Goal: Task Accomplishment & Management: Complete application form

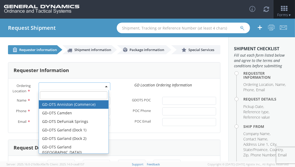
click at [106, 87] on span at bounding box center [106, 87] width 1 height 8
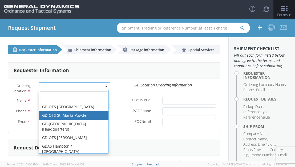
scroll to position [142, 0]
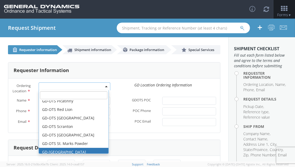
select select "307"
type input "[EMAIL_ADDRESS][DOMAIN_NAME]"
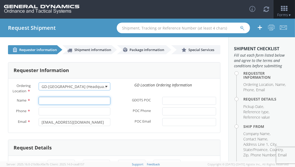
click at [102, 104] on input "Name *" at bounding box center [74, 101] width 71 height 8
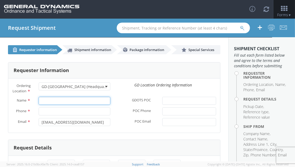
type input "[PERSON_NAME]"
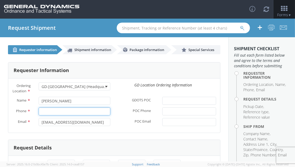
type input "6189939458"
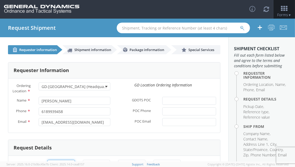
type input "[DATE]"
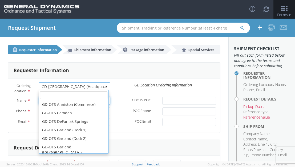
scroll to position [160, 0]
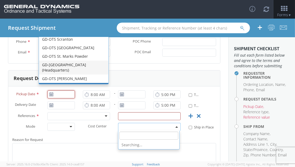
type input "[DATE]"
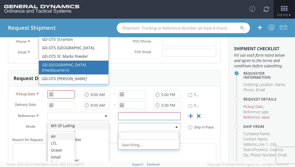
scroll to position [0, 0]
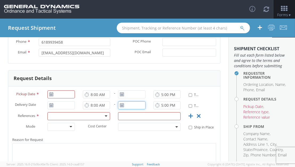
type input "[DATE]"
click at [132, 81] on div "Request Details Pickup Date * 8:00 AM - 5:00 PM * Time Definite Delivery Date *…" at bounding box center [114, 137] width 212 height 135
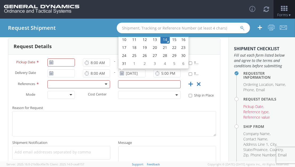
click at [89, 46] on div "Request Details" at bounding box center [114, 47] width 212 height 16
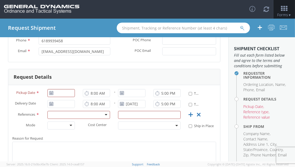
scroll to position [71, 0]
click at [50, 95] on icon at bounding box center [51, 93] width 5 height 4
type input "[DATE]"
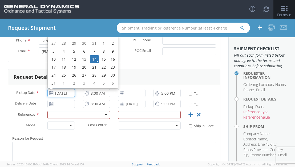
click at [63, 97] on input "[DATE]" at bounding box center [60, 93] width 27 height 8
click at [95, 63] on td "14" at bounding box center [94, 59] width 9 height 8
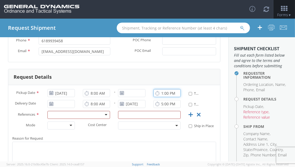
type input "1:00 PM"
click at [189, 96] on input "* Time Definite" at bounding box center [190, 93] width 3 height 3
checkbox input "true"
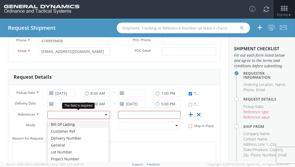
click at [106, 119] on div at bounding box center [78, 115] width 63 height 8
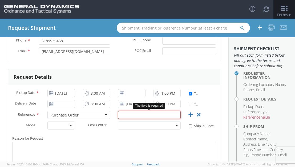
click at [126, 117] on input "text" at bounding box center [149, 115] width 63 height 8
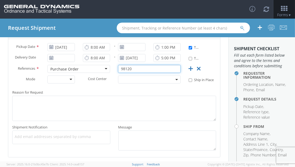
scroll to position [145, 0]
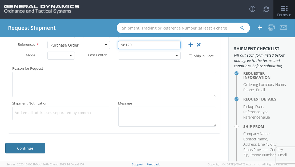
type input "98120"
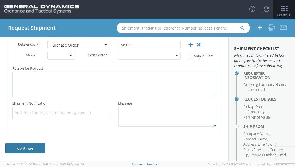
click at [36, 147] on link "Continue" at bounding box center [25, 148] width 40 height 11
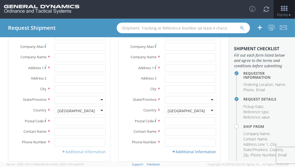
scroll to position [0, 0]
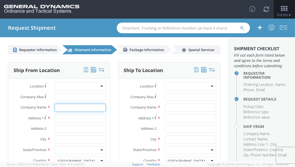
click at [88, 109] on input "text" at bounding box center [80, 108] width 51 height 8
type input "STEWARTS FOREST PRODUCTS"
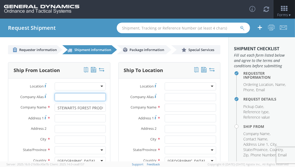
type input "STEWARTS FOREST PRODUCTS"
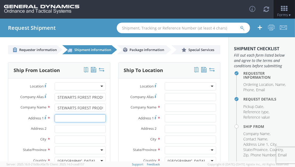
type input "[STREET_ADDRESS][PERSON_NAME]"
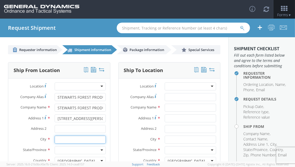
type input "[GEOGRAPHIC_DATA][PERSON_NAME]"
type input "56449"
type input "[PERSON_NAME]"
type input "2184547144"
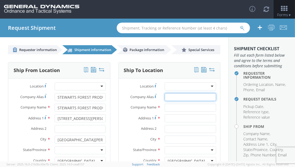
type input "STEWARTS FOREST PRODUCTS"
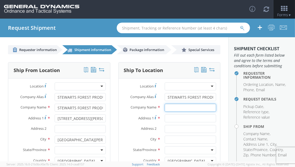
type input "GD-OTS Marion IL"
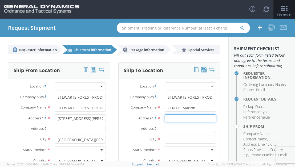
type input "[STREET_ADDRESS][PERSON_NAME]"
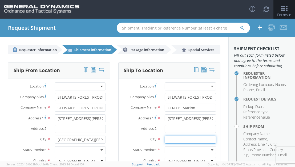
type input "[PERSON_NAME]"
type input "62959"
type input "[PERSON_NAME]"
type input "[PHONE_NUMBER]"
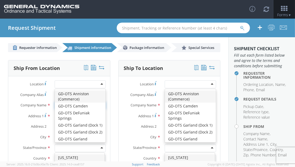
scroll to position [1381, 0]
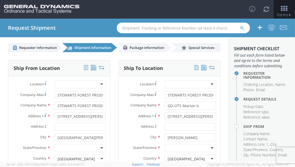
click at [88, 150] on div at bounding box center [80, 148] width 51 height 8
type input "m"
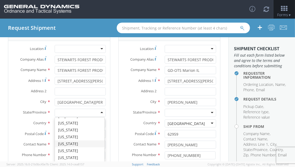
scroll to position [0, 0]
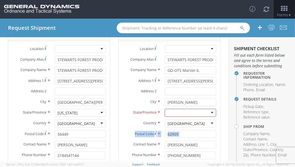
drag, startPoint x: 113, startPoint y: 133, endPoint x: 115, endPoint y: 141, distance: 8.4
click at [115, 141] on div "Ship To Location Location * GD-OTS [GEOGRAPHIC_DATA] (Commerce) GD-OTS [GEOGRAP…" at bounding box center [169, 103] width 110 height 156
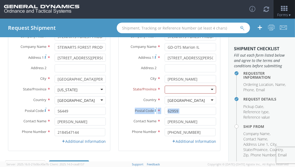
scroll to position [78, 0]
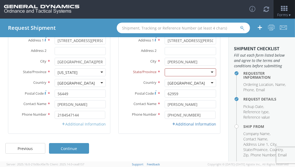
click at [86, 125] on link "Additional Information" at bounding box center [84, 124] width 44 height 5
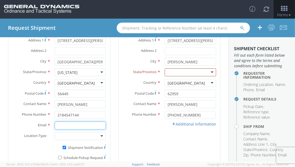
click at [78, 126] on input "Email *" at bounding box center [80, 126] width 51 height 8
type input "[PERSON_NAME][EMAIL_ADDRESS][DOMAIN_NAME]"
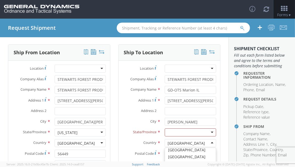
scroll to position [91, 0]
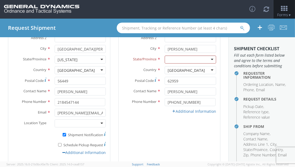
click at [134, 136] on div "Ship To Location Location * GD-OTS [GEOGRAPHIC_DATA] (Commerce) GD-OTS [GEOGRAP…" at bounding box center [169, 66] width 102 height 191
click at [101, 124] on div at bounding box center [80, 124] width 51 height 8
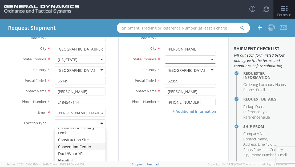
scroll to position [0, 0]
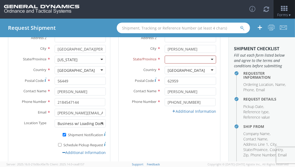
drag, startPoint x: 150, startPoint y: 134, endPoint x: 126, endPoint y: 151, distance: 28.8
click at [127, 154] on div "Ship To Location Location * GD-OTS [GEOGRAPHIC_DATA] (Commerce) GD-OTS [GEOGRAP…" at bounding box center [169, 66] width 102 height 191
click at [211, 58] on div at bounding box center [190, 60] width 51 height 8
type input "i"
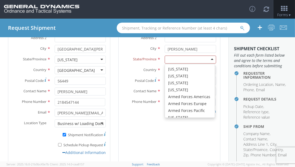
scroll to position [115, 0]
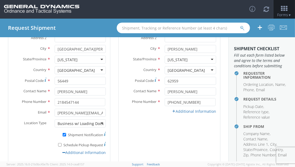
click at [154, 123] on div "Ship To Location Location * GD-OTS [GEOGRAPHIC_DATA] (Commerce) GD-OTS [GEOGRAP…" at bounding box center [169, 66] width 102 height 191
click at [184, 111] on link "Additional Information" at bounding box center [194, 111] width 44 height 5
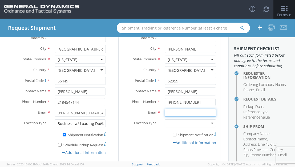
click at [180, 114] on input "Email *" at bounding box center [190, 113] width 51 height 8
type input "[PERSON_NAME][EMAIL_ADDRESS][PERSON_NAME][DOMAIN_NAME]"
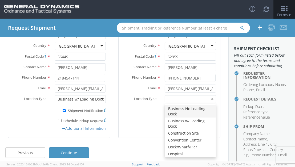
scroll to position [0, 0]
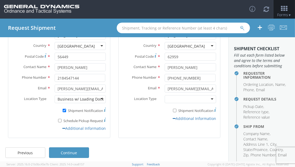
click at [141, 128] on div "Ship To Location Location * GD-OTS [GEOGRAPHIC_DATA] (Commerce) GD-OTS [GEOGRAP…" at bounding box center [169, 42] width 102 height 191
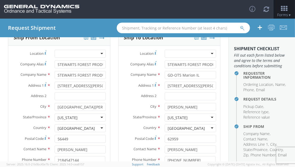
scroll to position [0, 0]
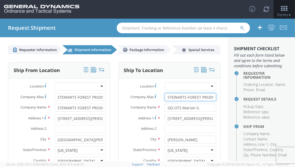
drag, startPoint x: 204, startPoint y: 97, endPoint x: 215, endPoint y: 96, distance: 10.4
click at [205, 97] on input "STEWARTS FOREST PRODUCTS" at bounding box center [190, 97] width 51 height 8
type input "S"
click at [112, 83] on div "Ship From Location Location * GD-OTS [GEOGRAPHIC_DATA] (Commerce) GD-OTS [GEOGR…" at bounding box center [59, 161] width 110 height 198
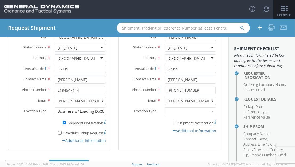
scroll to position [120, 0]
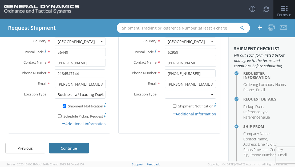
click at [84, 149] on link "Continue" at bounding box center [69, 148] width 40 height 11
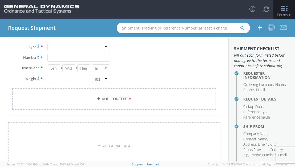
scroll to position [0, 0]
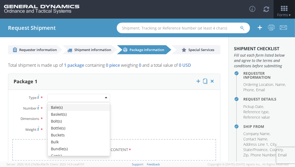
click at [64, 97] on div at bounding box center [78, 98] width 63 height 8
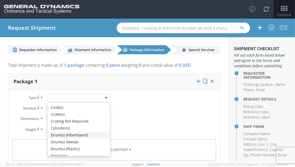
scroll to position [178, 0]
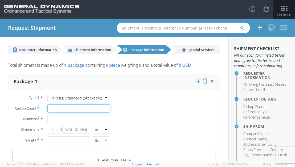
click at [71, 108] on input "Carton Count *" at bounding box center [78, 109] width 63 height 8
type input "195"
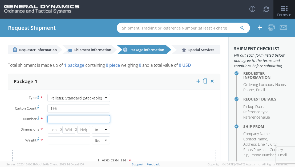
click at [57, 120] on input "Number *" at bounding box center [78, 119] width 63 height 8
type input "195"
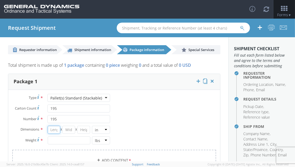
click at [55, 129] on input "number" at bounding box center [54, 130] width 13 height 8
type input "40"
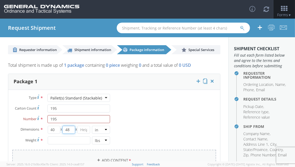
type input "48"
click at [80, 139] on input "number" at bounding box center [69, 141] width 43 height 8
type input "40000"
click at [116, 158] on link "Add Content *" at bounding box center [114, 161] width 204 height 22
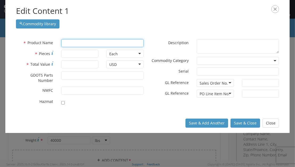
click at [80, 45] on input "text" at bounding box center [102, 43] width 82 height 8
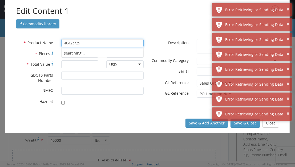
click at [127, 23] on div "Commodity library" at bounding box center [147, 23] width 263 height 12
click at [73, 43] on input "4042a/29" at bounding box center [102, 43] width 82 height 8
click at [74, 45] on input "4042a/29" at bounding box center [102, 43] width 82 height 8
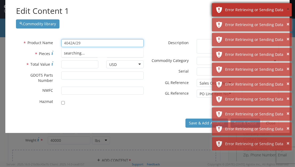
type input "4042A/29"
click at [287, 12] on button "×" at bounding box center [288, 10] width 3 height 8
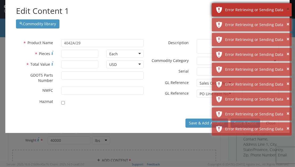
click at [289, 11] on button "×" at bounding box center [288, 10] width 3 height 8
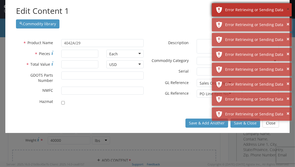
click at [288, 10] on button "×" at bounding box center [288, 10] width 3 height 8
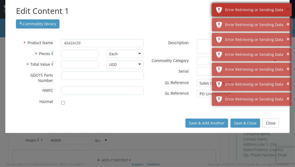
click at [289, 11] on button "×" at bounding box center [288, 10] width 3 height 8
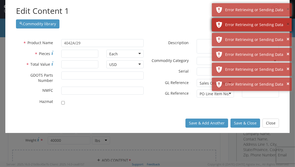
click at [288, 10] on button "×" at bounding box center [288, 10] width 3 height 8
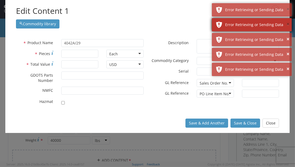
click at [288, 10] on button "×" at bounding box center [288, 10] width 3 height 8
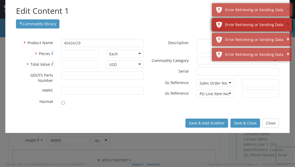
click at [289, 10] on button "×" at bounding box center [288, 10] width 3 height 8
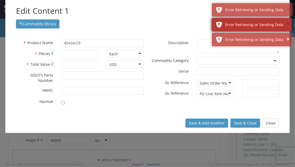
click at [288, 10] on button "×" at bounding box center [288, 10] width 3 height 8
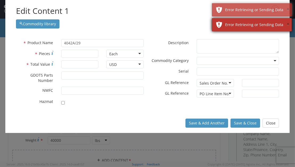
click at [288, 9] on button "×" at bounding box center [288, 10] width 3 height 8
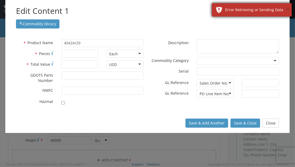
click at [288, 9] on button "×" at bounding box center [288, 10] width 3 height 8
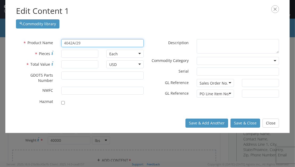
click at [99, 43] on input "4042A/29" at bounding box center [102, 43] width 82 height 8
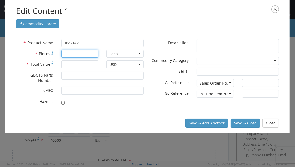
click at [71, 54] on input "* Pieces" at bounding box center [79, 54] width 37 height 8
type input "195"
click at [72, 65] on input "* Total Value" at bounding box center [79, 65] width 37 height 8
type input "1"
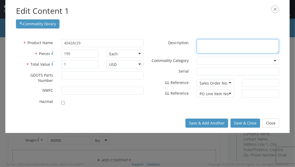
drag, startPoint x: 223, startPoint y: 43, endPoint x: 228, endPoint y: 53, distance: 11.0
click at [224, 43] on textarea "* Description" at bounding box center [238, 46] width 82 height 15
type textarea "PALLETS / BATTENS / TOPS / ENDS"
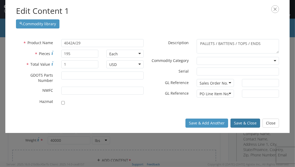
click at [249, 121] on button "Save & Close" at bounding box center [246, 123] width 30 height 9
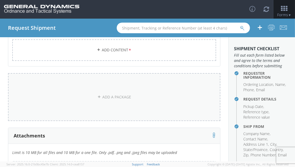
scroll to position [202, 0]
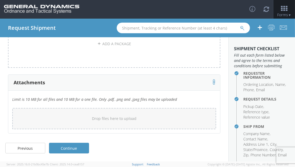
click at [70, 148] on link "Continue" at bounding box center [69, 148] width 40 height 11
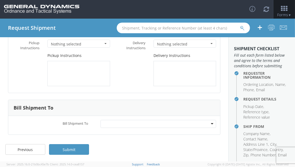
scroll to position [57, 0]
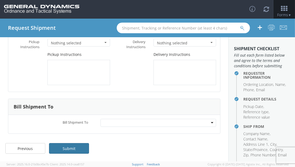
click at [85, 149] on link "Submit" at bounding box center [69, 148] width 40 height 11
